Goal: Task Accomplishment & Management: Manage account settings

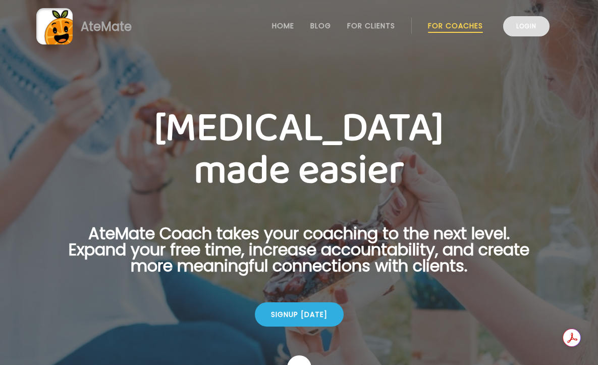
click at [511, 25] on link "Login" at bounding box center [526, 26] width 46 height 20
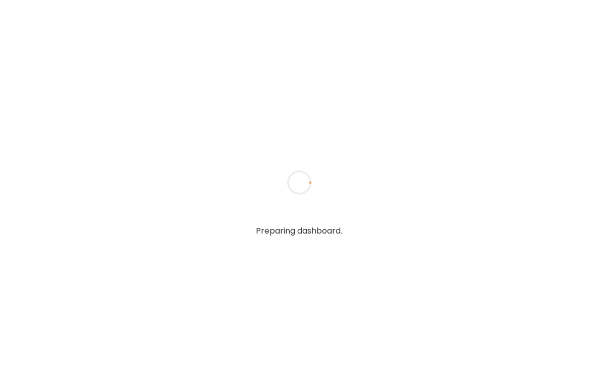
type input "**********"
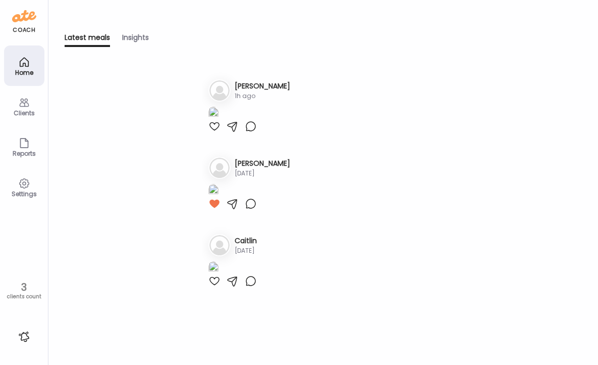
scroll to position [45, 0]
type input "**********"
click at [217, 132] on div at bounding box center [215, 126] width 12 height 12
click at [25, 104] on icon at bounding box center [24, 102] width 12 height 12
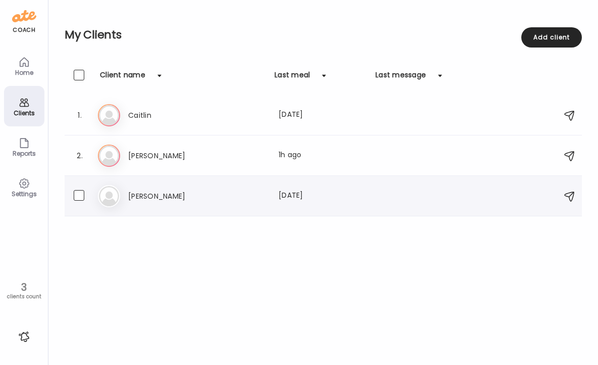
click at [236, 185] on div "Lo Lou Last meal: 7d ago" at bounding box center [325, 196] width 454 height 22
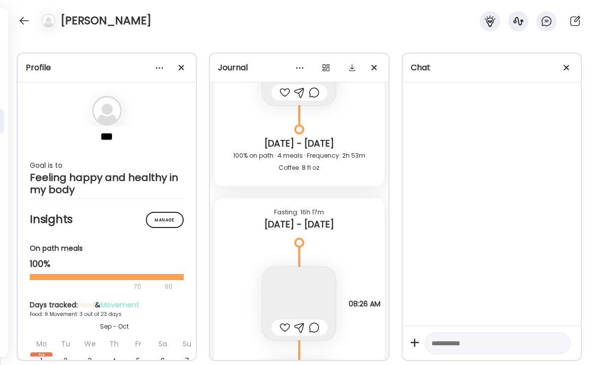
scroll to position [4886, 0]
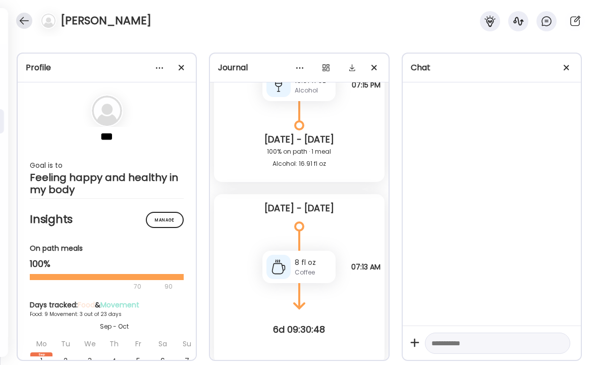
click at [23, 19] on div at bounding box center [24, 21] width 16 height 16
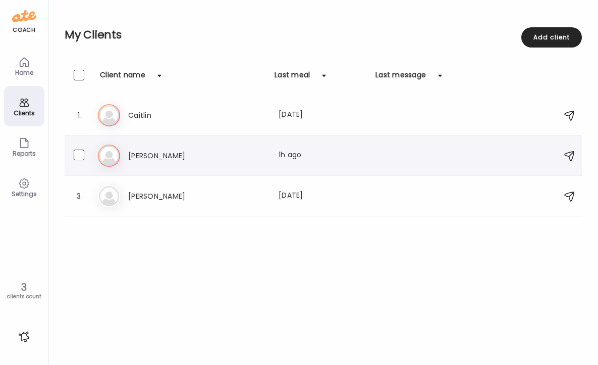
click at [183, 160] on h3 "Darren" at bounding box center [172, 155] width 89 height 12
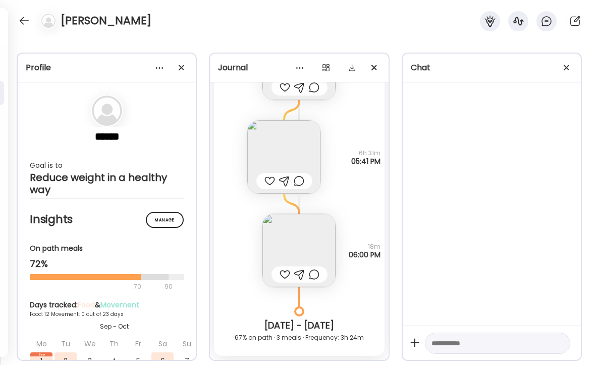
scroll to position [3832, 0]
click at [287, 136] on img at bounding box center [283, 155] width 73 height 73
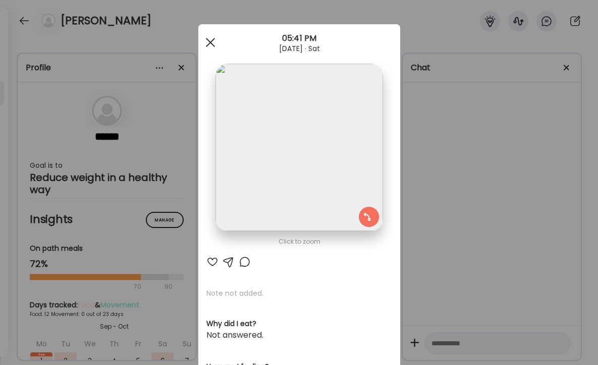
click at [214, 42] on div at bounding box center [210, 42] width 20 height 20
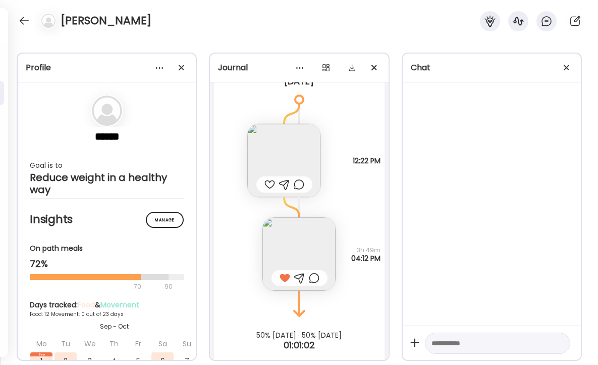
scroll to position [5134, 0]
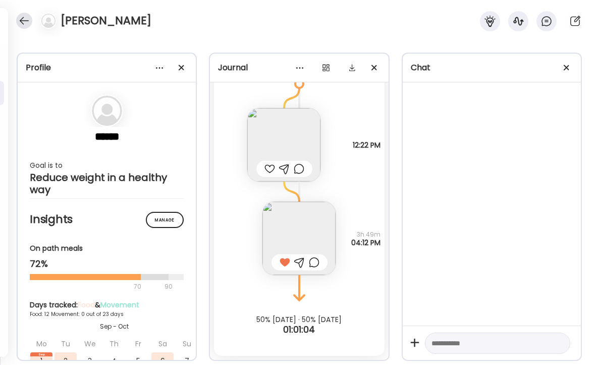
click at [23, 18] on div at bounding box center [24, 21] width 16 height 16
